Goal: Transaction & Acquisition: Subscribe to service/newsletter

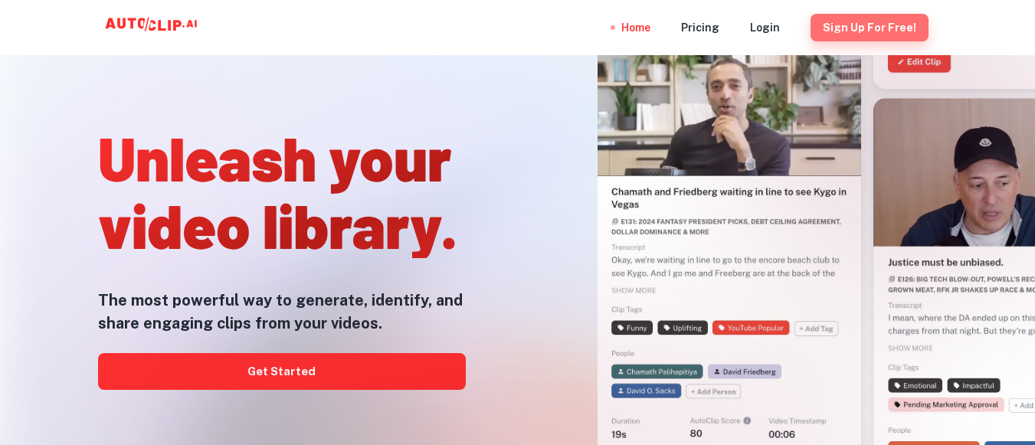
click at [874, 28] on button "Sign Up for free!" at bounding box center [869, 28] width 118 height 28
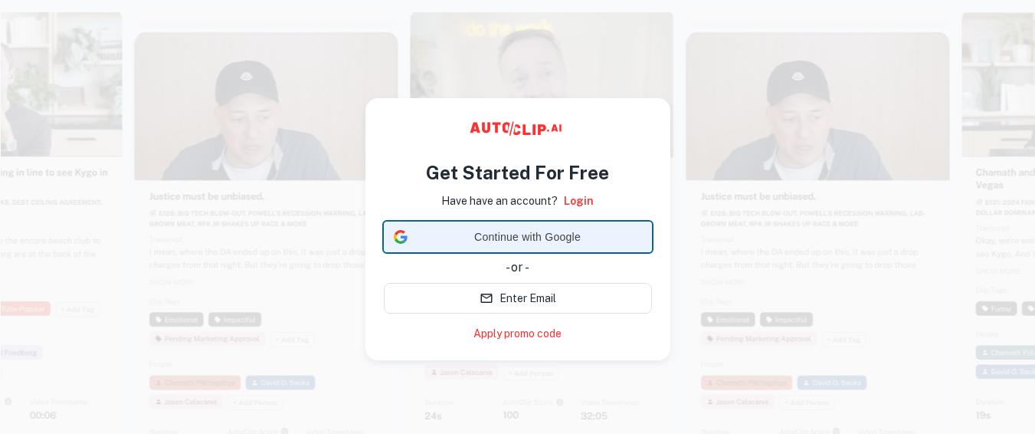
click at [519, 237] on span "Continue with Google" at bounding box center [528, 237] width 228 height 16
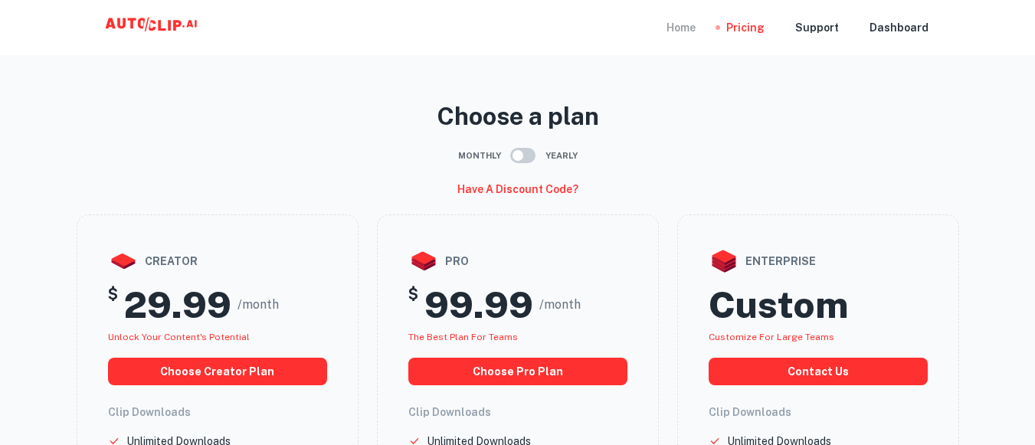
click at [688, 29] on div "Home" at bounding box center [680, 27] width 29 height 55
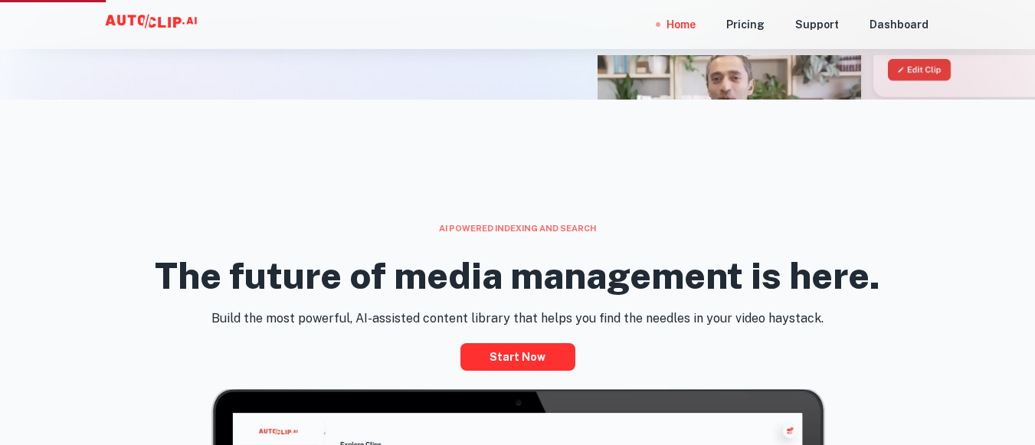
scroll to position [365, 0]
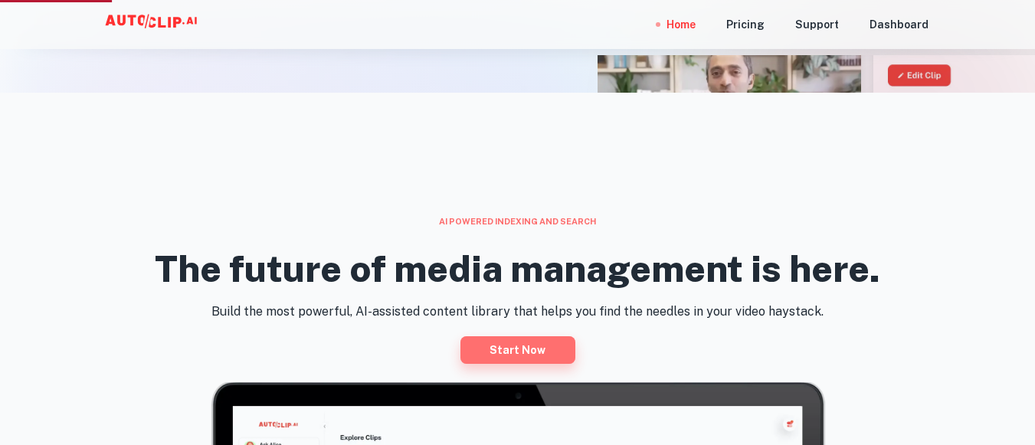
click at [505, 340] on link "Start now" at bounding box center [517, 350] width 115 height 28
